Goal: Task Accomplishment & Management: Manage account settings

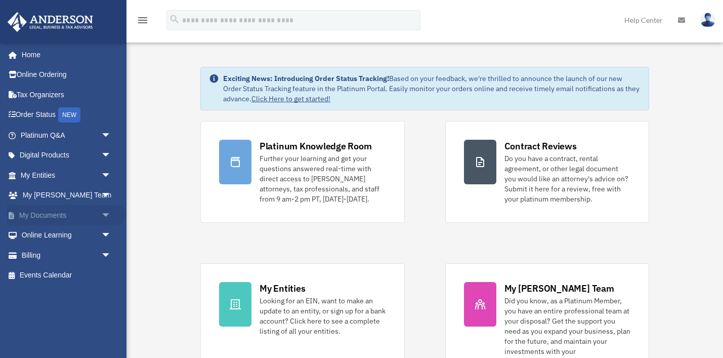
click at [47, 211] on link "My Documents arrow_drop_down" at bounding box center [66, 215] width 119 height 20
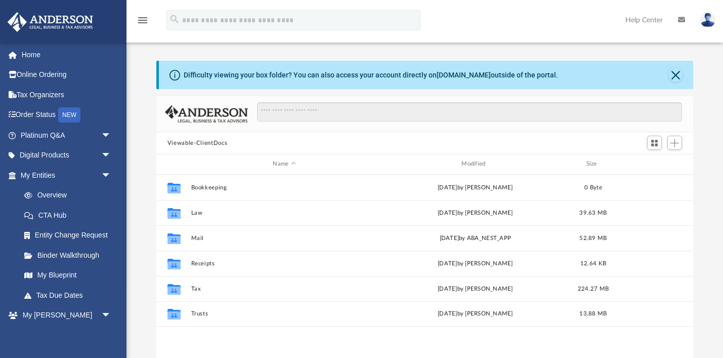
scroll to position [229, 537]
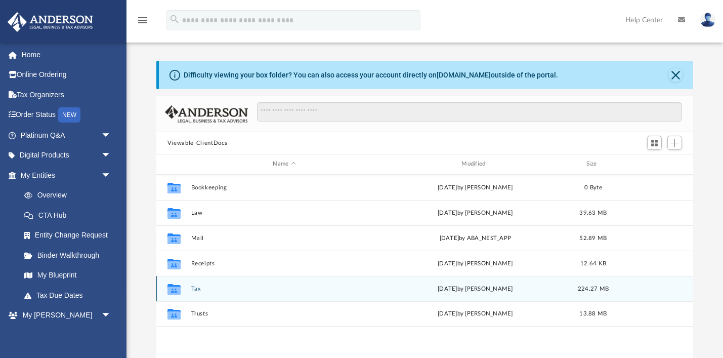
click at [198, 291] on button "Tax" at bounding box center [284, 288] width 187 height 7
click at [229, 289] on button "2024 Tax Documents" at bounding box center [284, 288] width 187 height 7
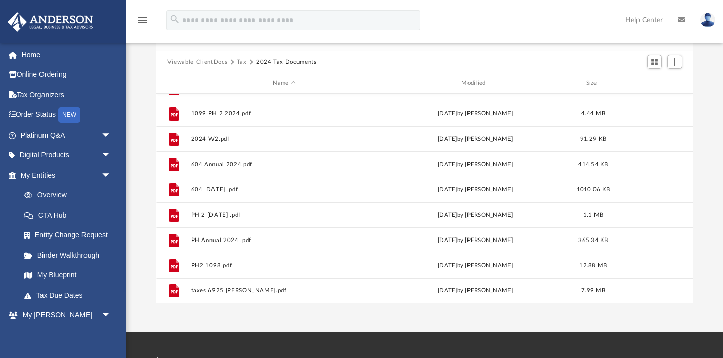
scroll to position [0, 0]
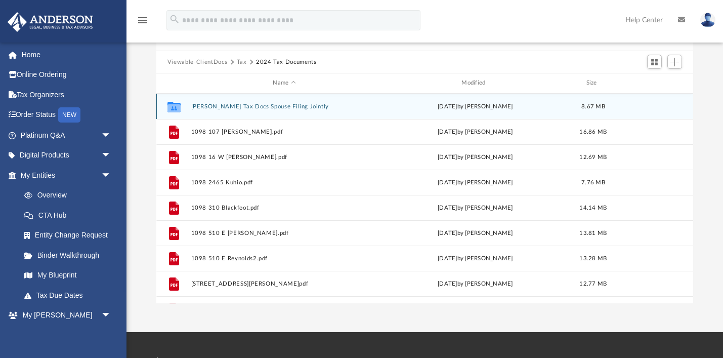
click at [244, 105] on button "[PERSON_NAME] Tax Docs Spouse Filing Jointly" at bounding box center [284, 106] width 187 height 7
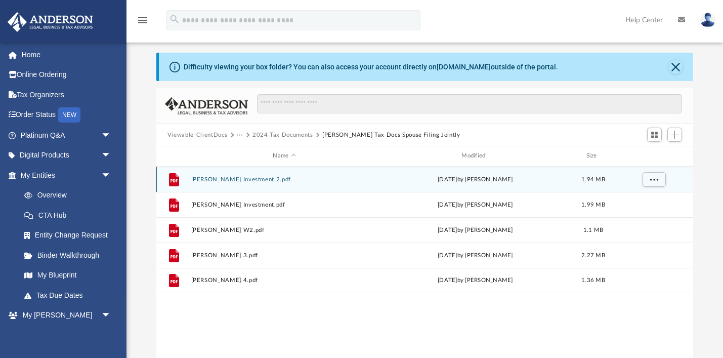
scroll to position [7, 0]
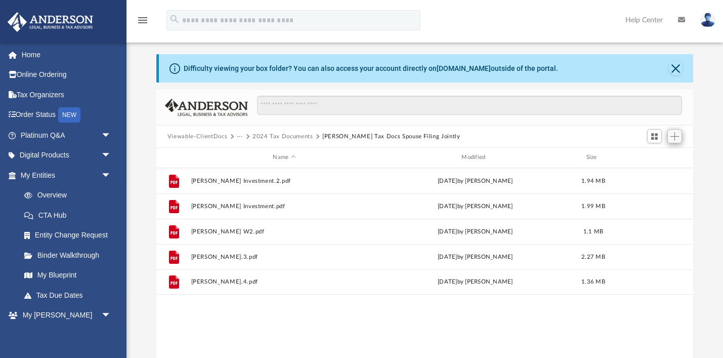
click at [674, 137] on span "Add" at bounding box center [674, 136] width 9 height 9
click at [655, 158] on li "Upload" at bounding box center [660, 156] width 32 height 11
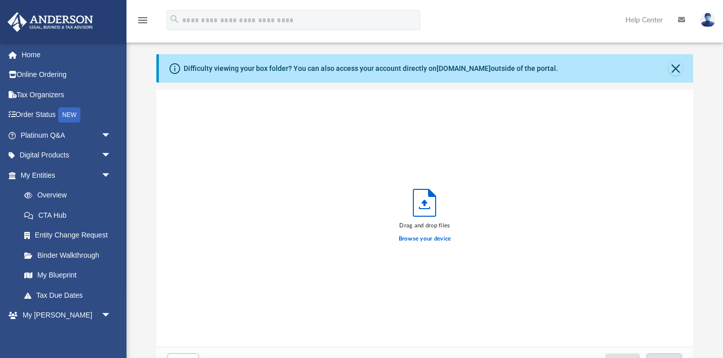
scroll to position [256, 537]
click at [422, 239] on label "Browse your device" at bounding box center [425, 238] width 53 height 9
click at [0, 0] on input "Browse your device" at bounding box center [0, 0] width 0 height 0
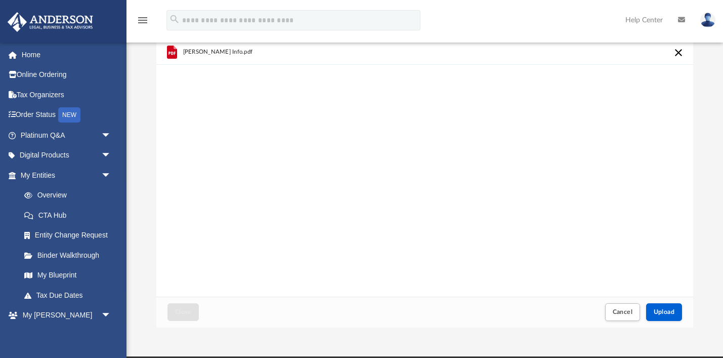
scroll to position [75, 0]
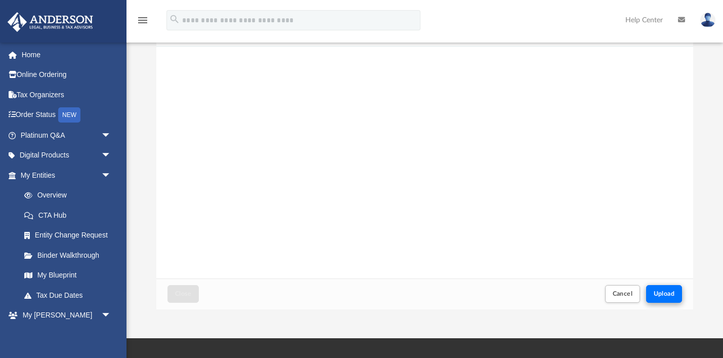
click at [674, 297] on button "Upload" at bounding box center [664, 294] width 36 height 18
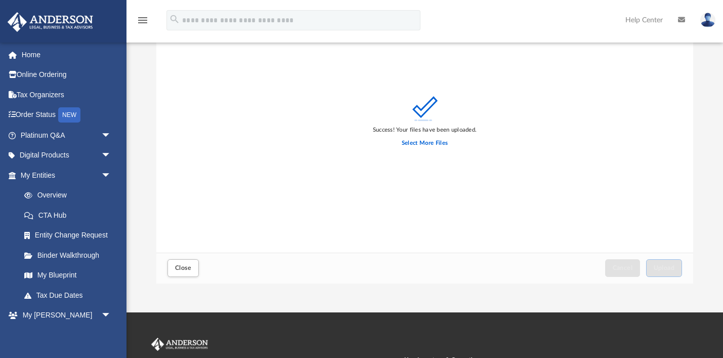
scroll to position [102, 0]
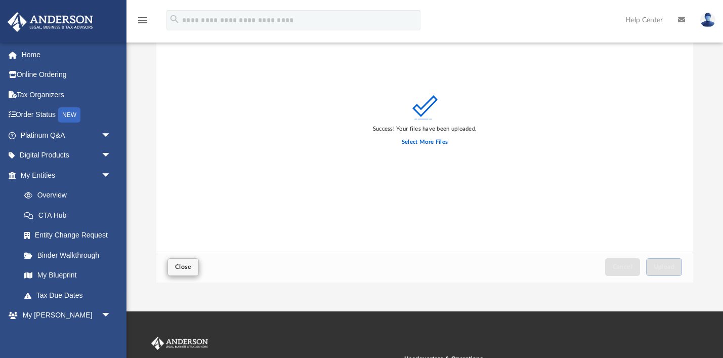
click at [181, 268] on span "Close" at bounding box center [183, 266] width 16 height 6
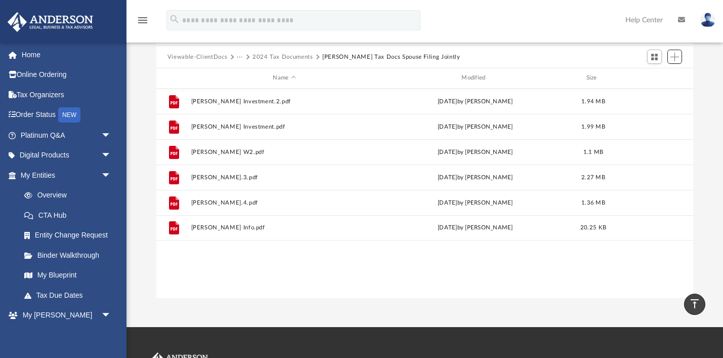
scroll to position [0, 0]
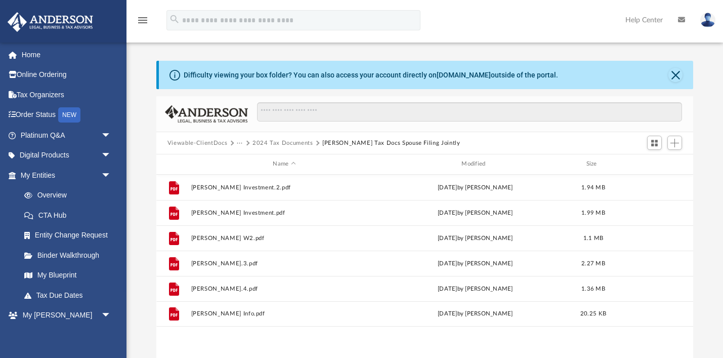
click at [291, 144] on button "2024 Tax Documents" at bounding box center [282, 143] width 61 height 9
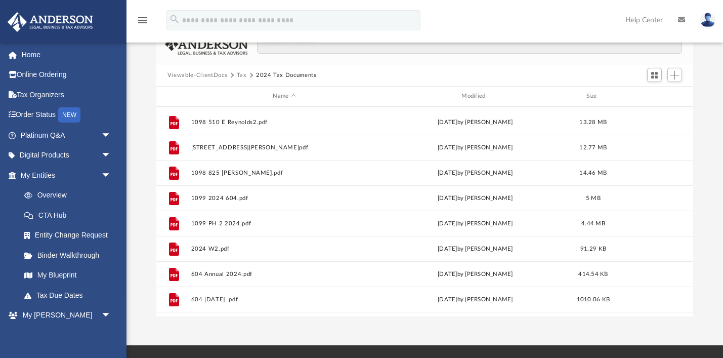
scroll to position [246, 0]
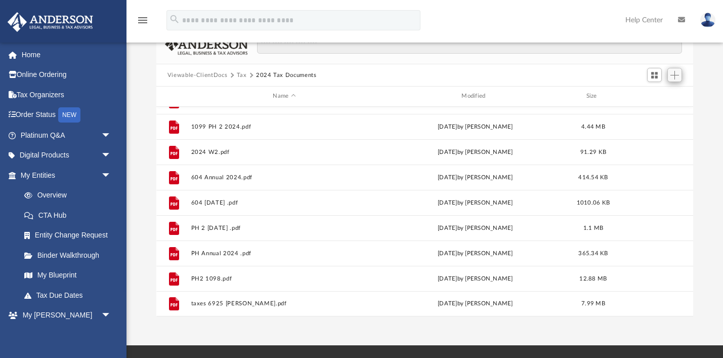
click at [675, 78] on span "Add" at bounding box center [674, 75] width 9 height 9
click at [660, 93] on li "Upload" at bounding box center [660, 95] width 32 height 11
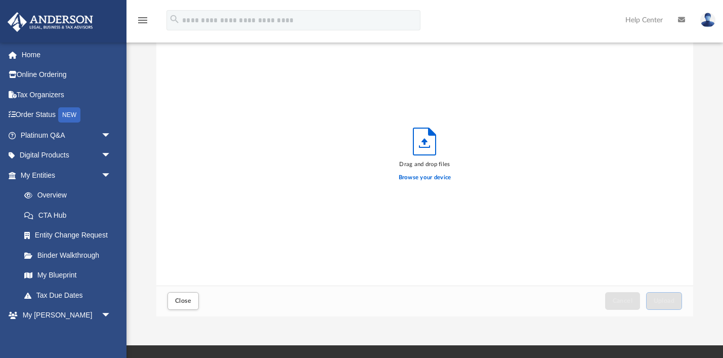
scroll to position [256, 537]
click at [431, 179] on label "Browse your device" at bounding box center [425, 177] width 53 height 9
click at [0, 0] on input "Browse your device" at bounding box center [0, 0] width 0 height 0
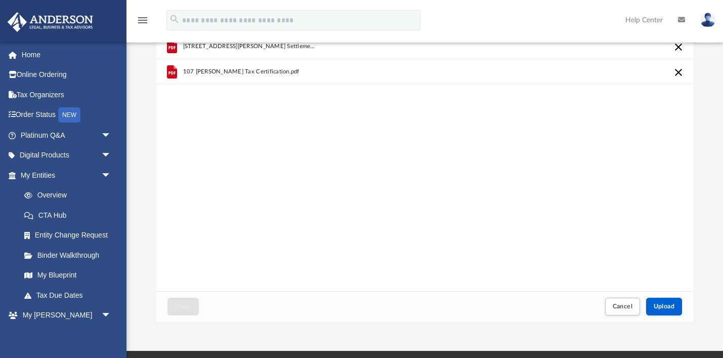
scroll to position [97, 0]
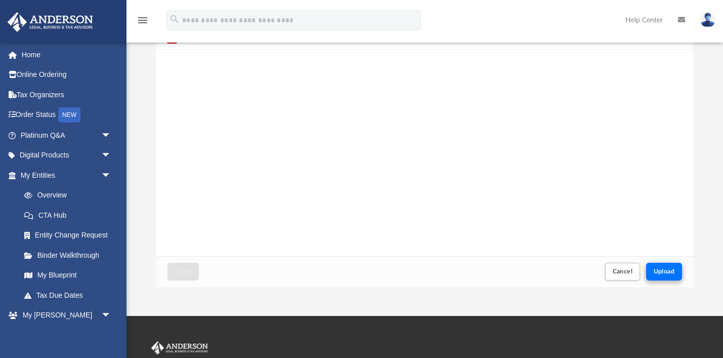
click at [665, 275] on button "Upload" at bounding box center [664, 271] width 36 height 18
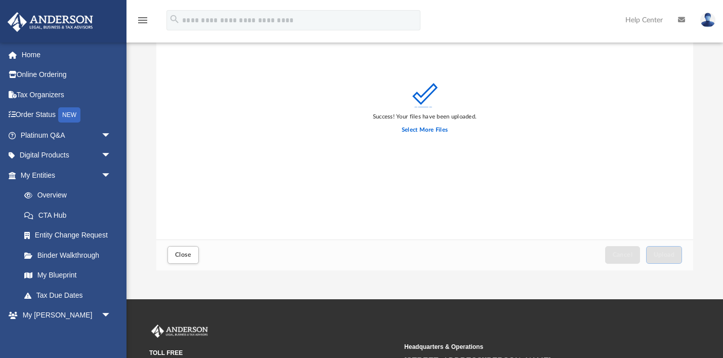
scroll to position [114, 0]
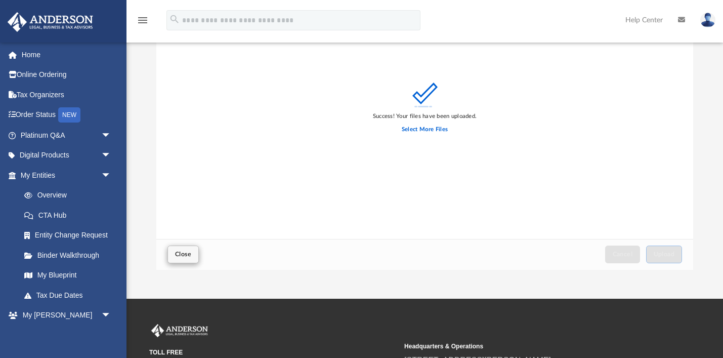
click at [193, 253] on button "Close" at bounding box center [182, 254] width 31 height 18
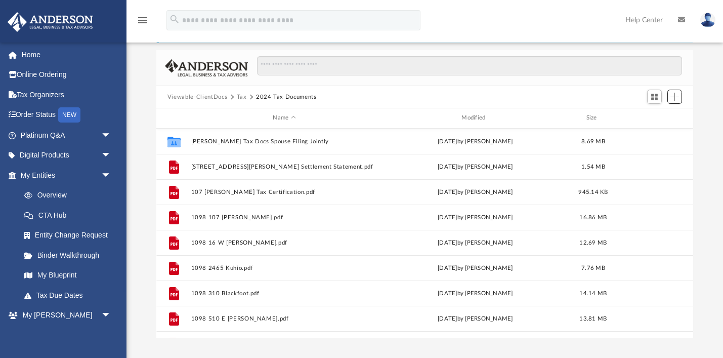
scroll to position [0, 0]
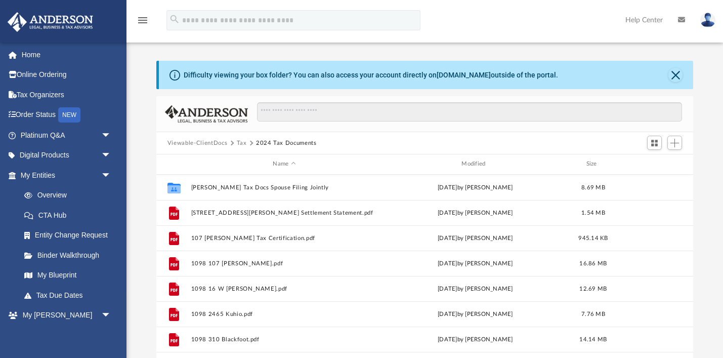
click at [269, 142] on button "2024 Tax Documents" at bounding box center [286, 143] width 61 height 9
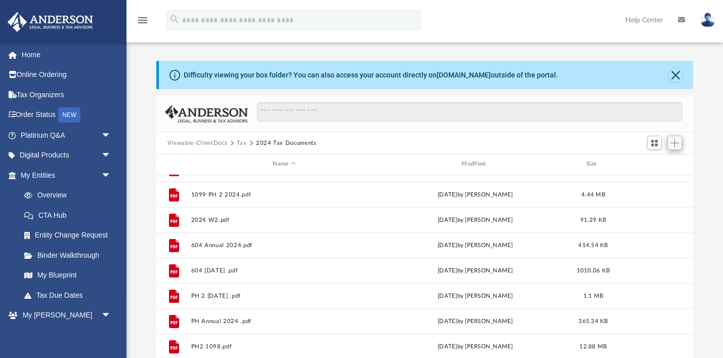
click at [673, 148] on button "Add" at bounding box center [674, 143] width 15 height 14
click at [664, 163] on li "Upload" at bounding box center [660, 163] width 32 height 11
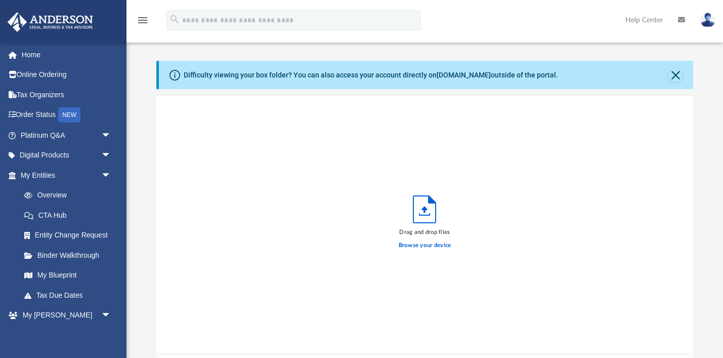
scroll to position [256, 537]
click at [422, 245] on label "Browse your device" at bounding box center [425, 245] width 53 height 9
click at [0, 0] on input "Browse your device" at bounding box center [0, 0] width 0 height 0
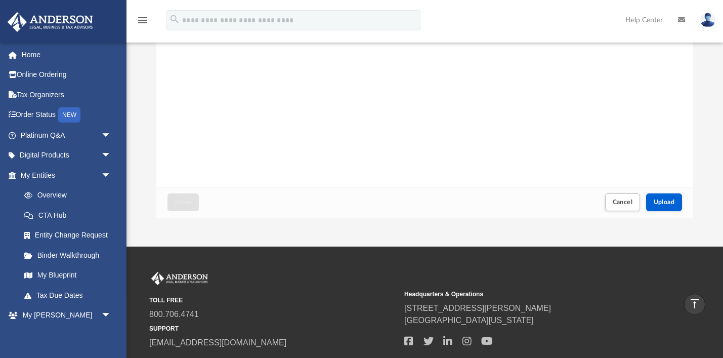
scroll to position [166, 0]
click at [654, 199] on span "Upload" at bounding box center [663, 202] width 21 height 6
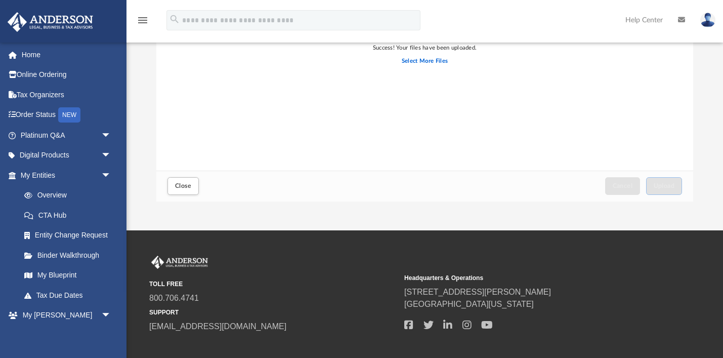
scroll to position [185, 0]
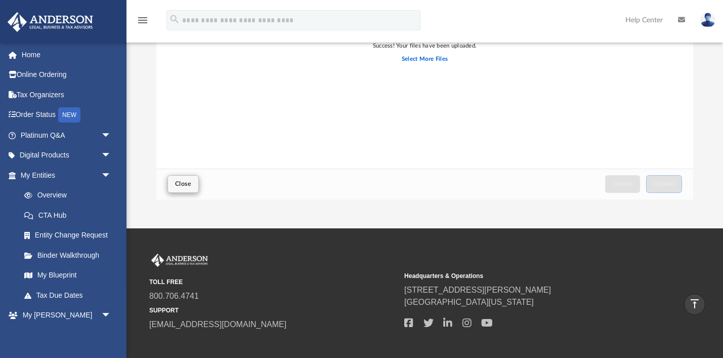
click at [186, 187] on span "Close" at bounding box center [183, 184] width 16 height 6
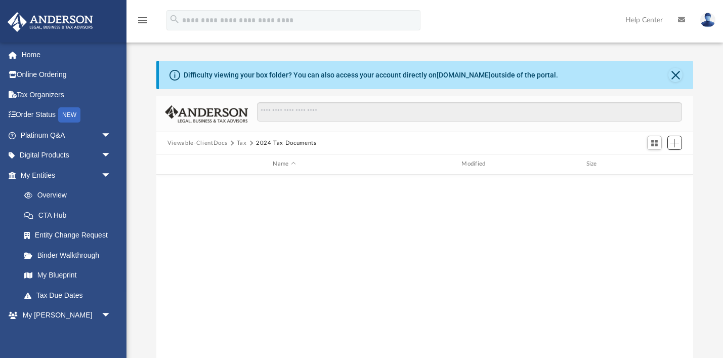
scroll to position [229, 537]
